Goal: Find specific page/section: Find specific page/section

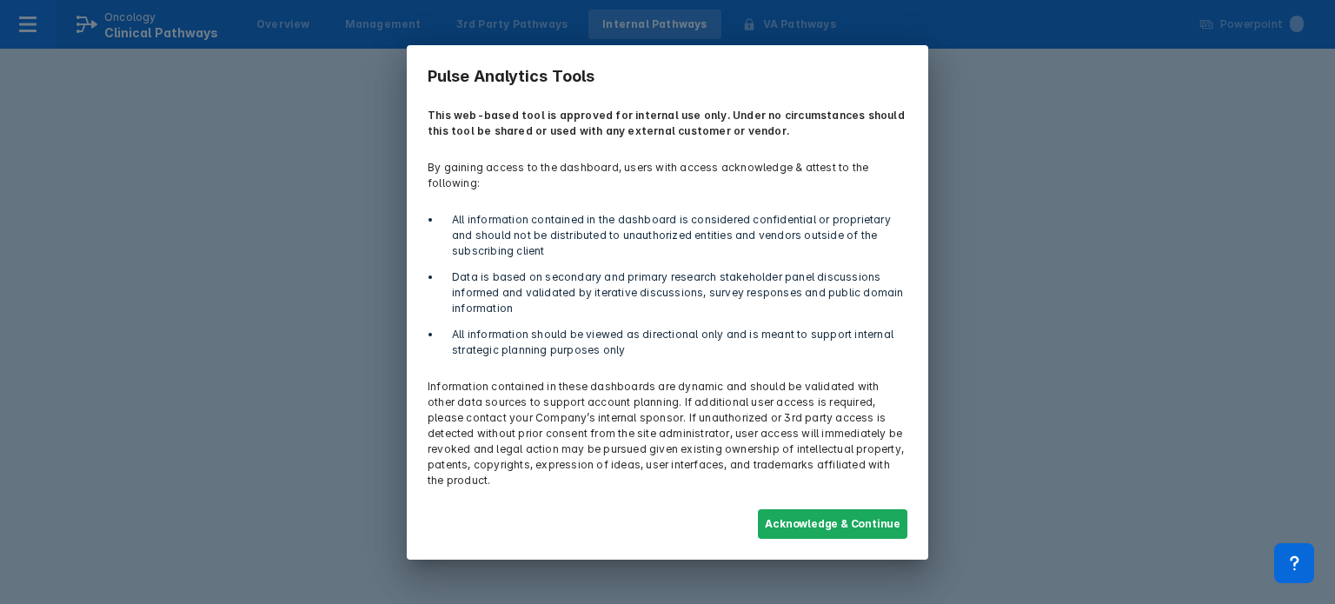
click at [823, 512] on button "Acknowledge & Continue" at bounding box center [833, 524] width 150 height 30
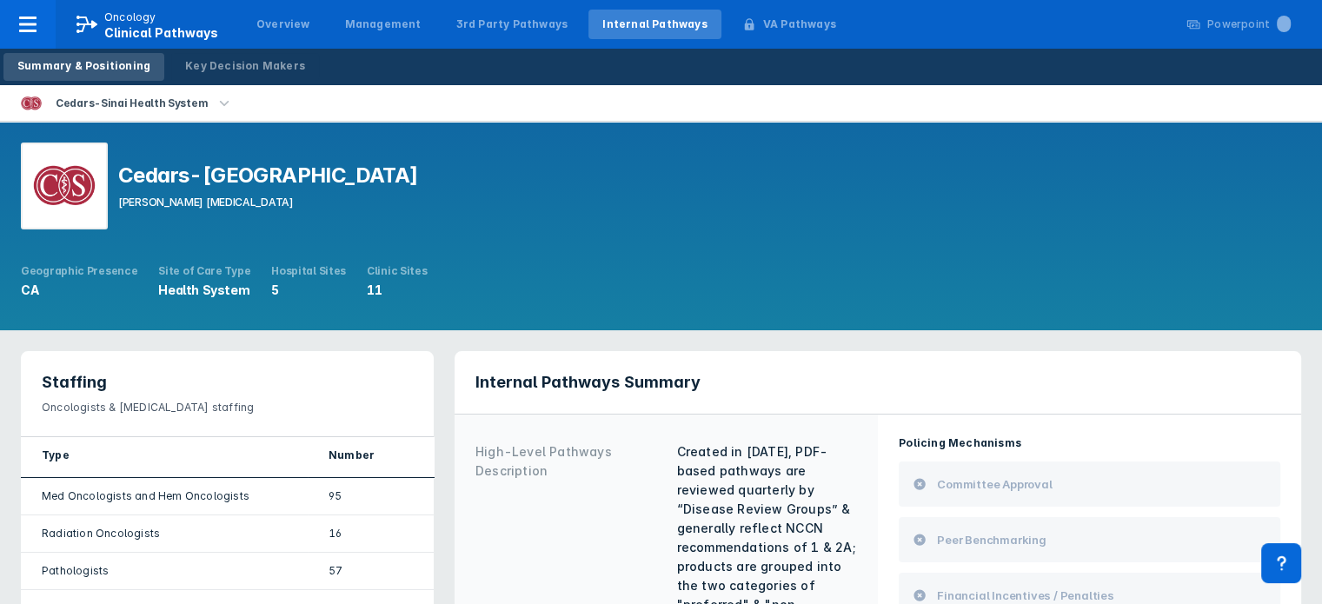
click at [187, 106] on div "Cedars-Sinai Health System" at bounding box center [132, 103] width 166 height 24
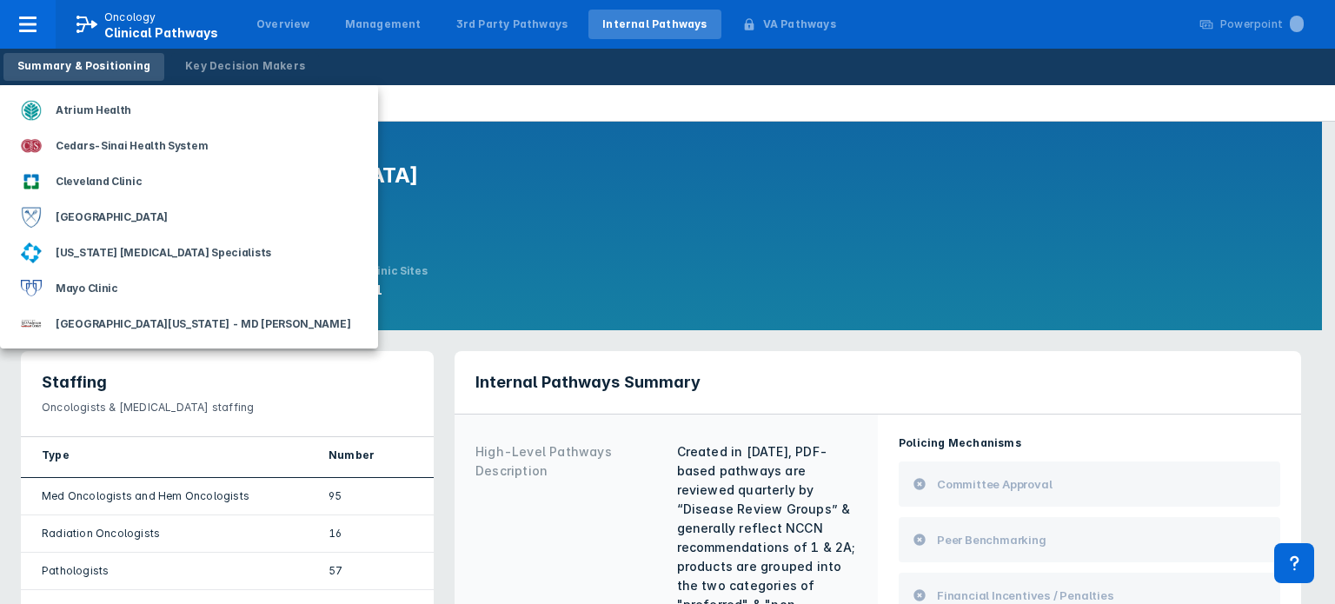
click at [132, 184] on div "Cleveland Clinic" at bounding box center [99, 182] width 100 height 24
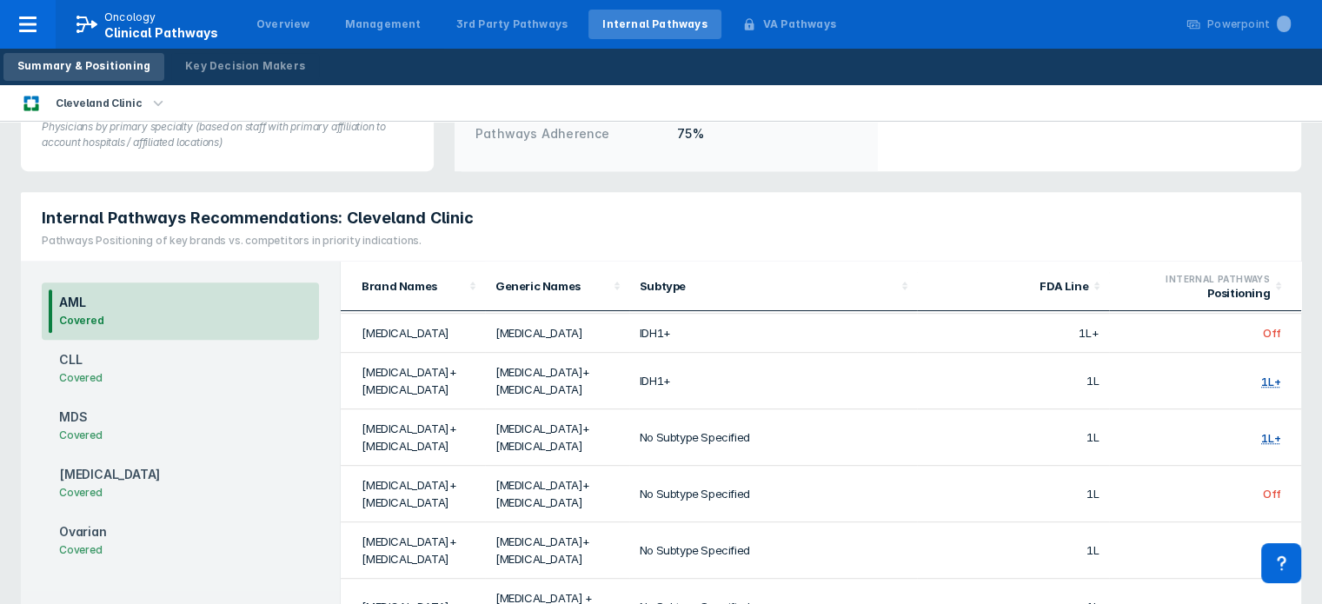
scroll to position [817, 0]
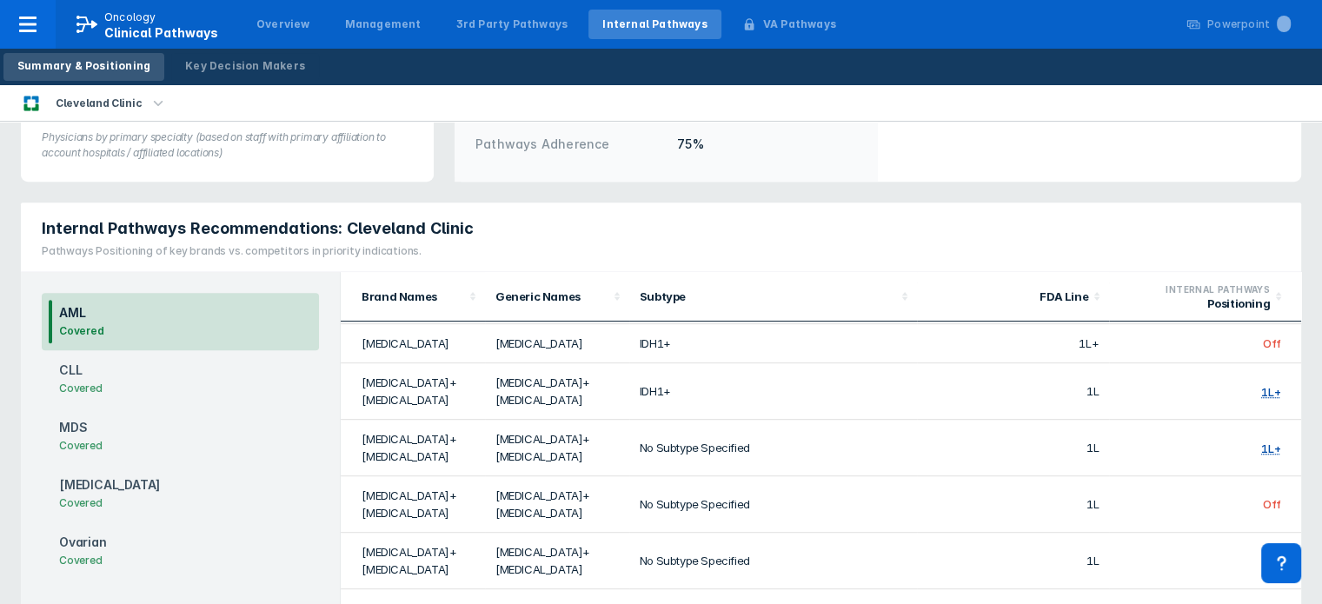
click at [445, 289] on div "Brand Names" at bounding box center [413, 296] width 103 height 14
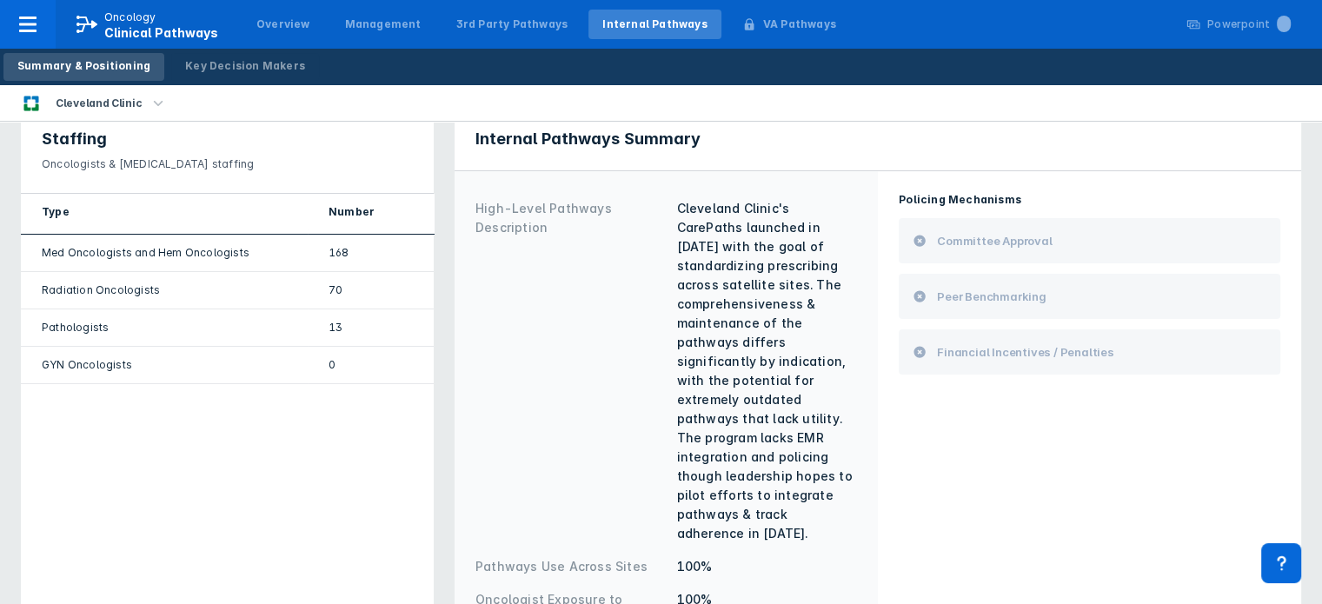
scroll to position [153, 0]
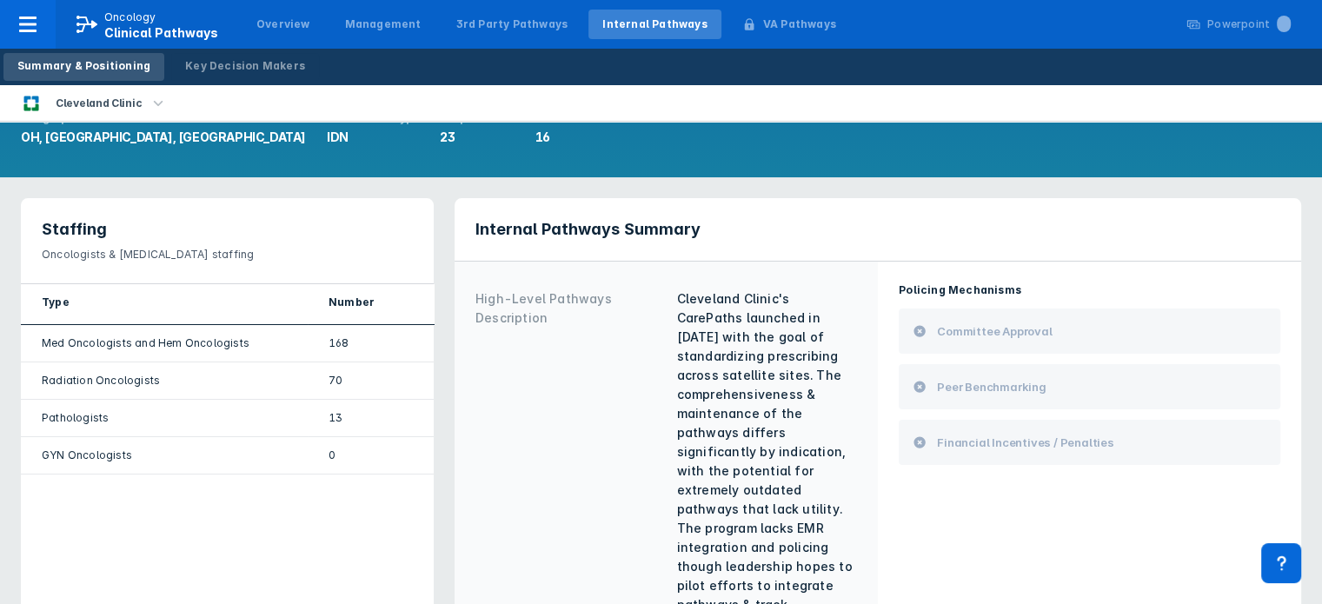
click at [282, 62] on div "Key Decision Makers" at bounding box center [245, 66] width 120 height 16
